Goal: Transaction & Acquisition: Obtain resource

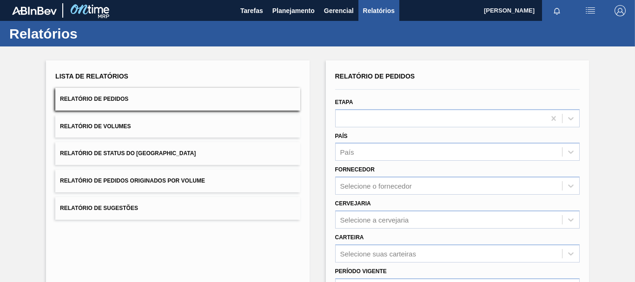
scroll to position [93, 0]
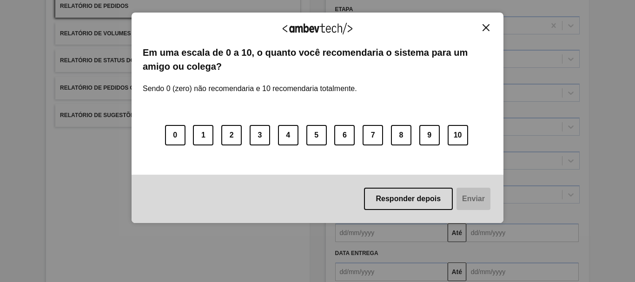
click at [482, 28] on button "Close" at bounding box center [486, 28] width 13 height 8
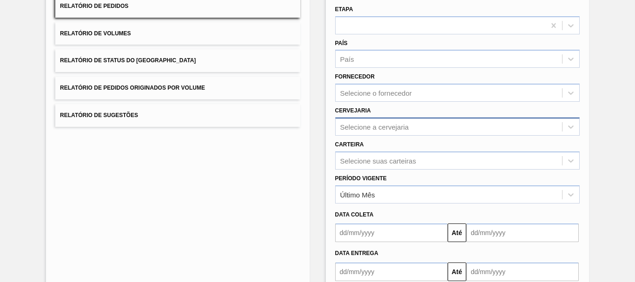
click at [425, 123] on div "Selecione a cervejaria" at bounding box center [449, 126] width 226 height 13
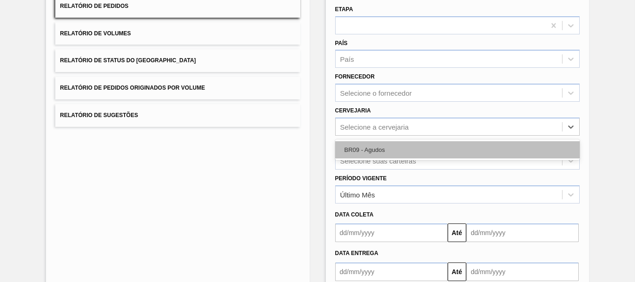
click at [366, 153] on div "BR09 - Agudos" at bounding box center [457, 149] width 245 height 17
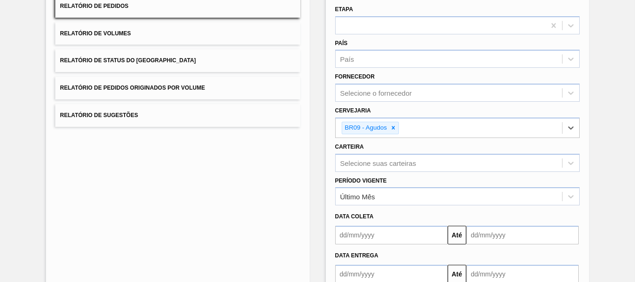
scroll to position [151, 0]
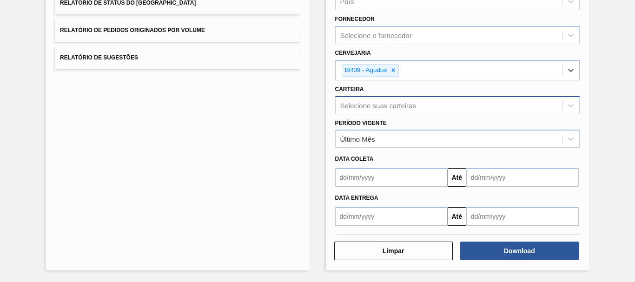
click at [371, 112] on div "Selecione suas carteiras" at bounding box center [449, 105] width 226 height 13
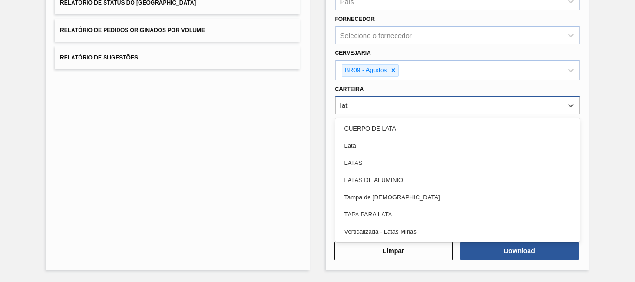
type input "lata"
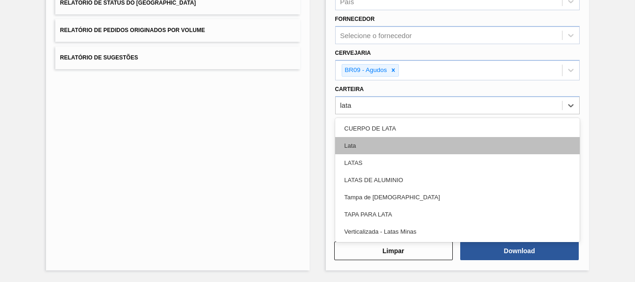
click at [388, 141] on div "Lata" at bounding box center [457, 145] width 245 height 17
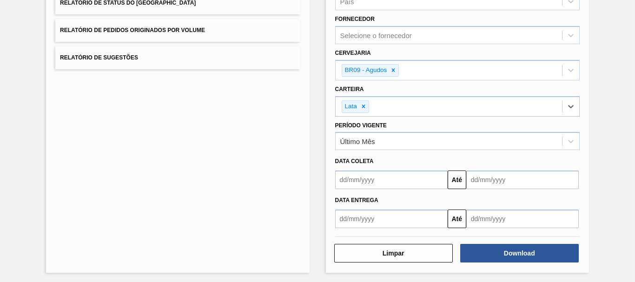
click at [388, 141] on div "Último Mês" at bounding box center [449, 141] width 226 height 13
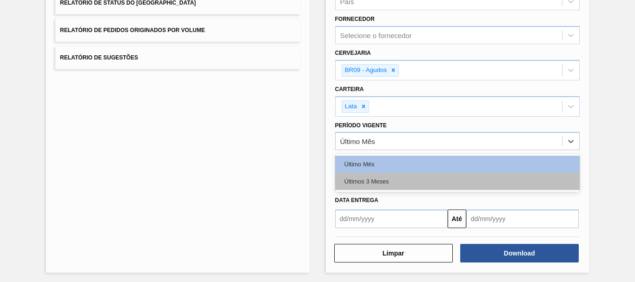
click at [353, 184] on div "Últimos 3 Meses" at bounding box center [457, 181] width 245 height 17
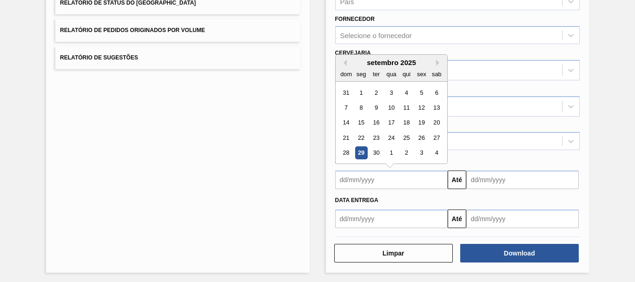
click at [393, 180] on input "text" at bounding box center [391, 180] width 113 height 19
click at [341, 60] on button "Previous Month" at bounding box center [343, 63] width 7 height 7
click at [356, 150] on div "25" at bounding box center [361, 153] width 13 height 13
type input "[DATE]"
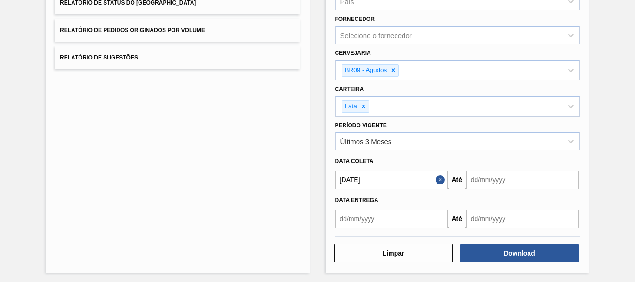
click at [531, 185] on input "text" at bounding box center [522, 180] width 113 height 19
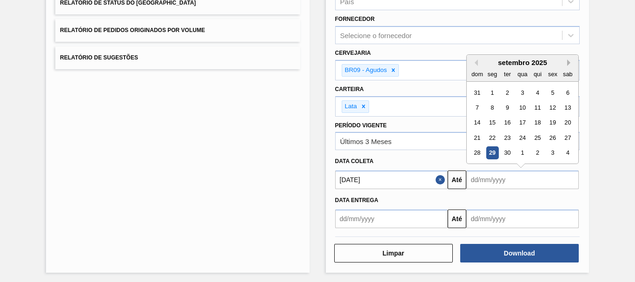
click at [567, 61] on button "Next Month" at bounding box center [570, 63] width 7 height 7
click at [569, 154] on div "1" at bounding box center [568, 153] width 13 height 13
type input "[DATE]"
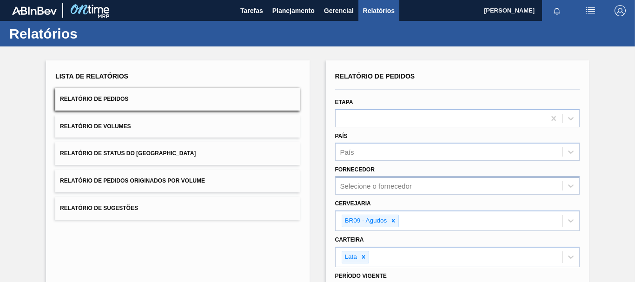
scroll to position [153, 0]
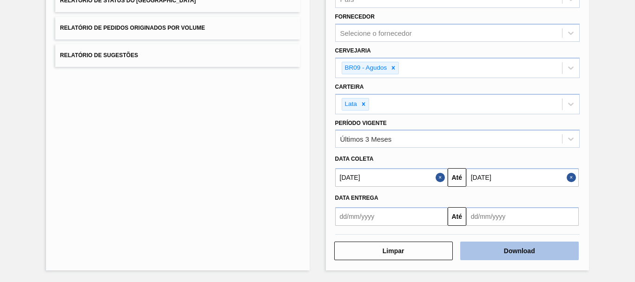
click at [540, 251] on button "Download" at bounding box center [519, 251] width 119 height 19
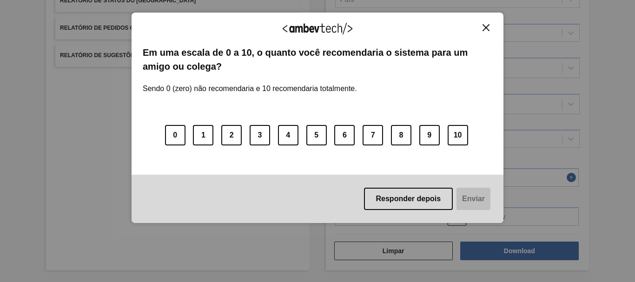
click at [485, 28] on img "Close" at bounding box center [486, 27] width 7 height 7
click at [480, 30] on button "Close" at bounding box center [486, 28] width 13 height 8
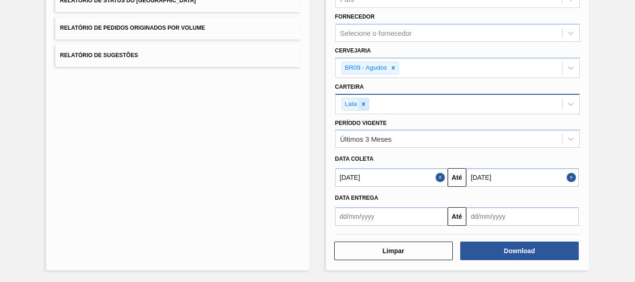
click at [360, 100] on div at bounding box center [364, 105] width 10 height 12
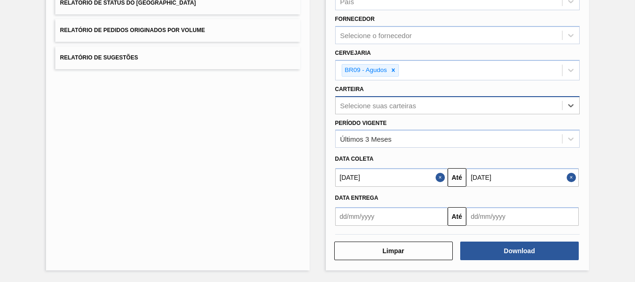
scroll to position [151, 0]
click at [363, 106] on div "Selecione suas carteiras" at bounding box center [378, 105] width 76 height 8
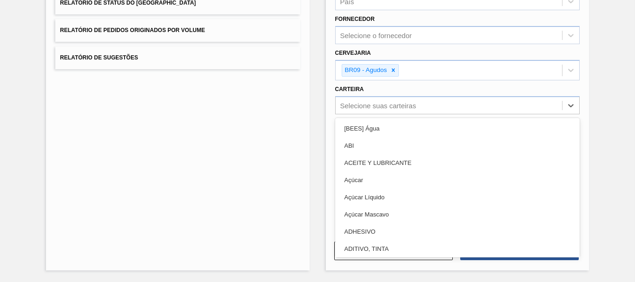
click at [600, 128] on div "Lista de Relatórios Relatório de Pedidos Relatório de Volumes Relatório de Stat…" at bounding box center [317, 89] width 635 height 386
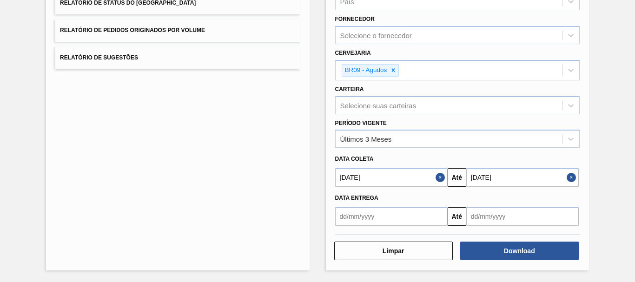
click at [440, 178] on button "Close" at bounding box center [442, 177] width 12 height 19
click at [572, 173] on button "Close" at bounding box center [573, 177] width 12 height 19
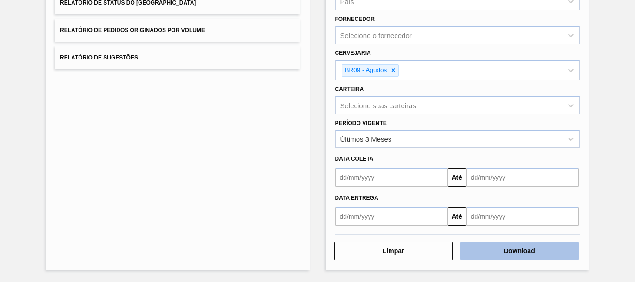
click at [501, 253] on button "Download" at bounding box center [519, 251] width 119 height 19
